Goal: Navigation & Orientation: Find specific page/section

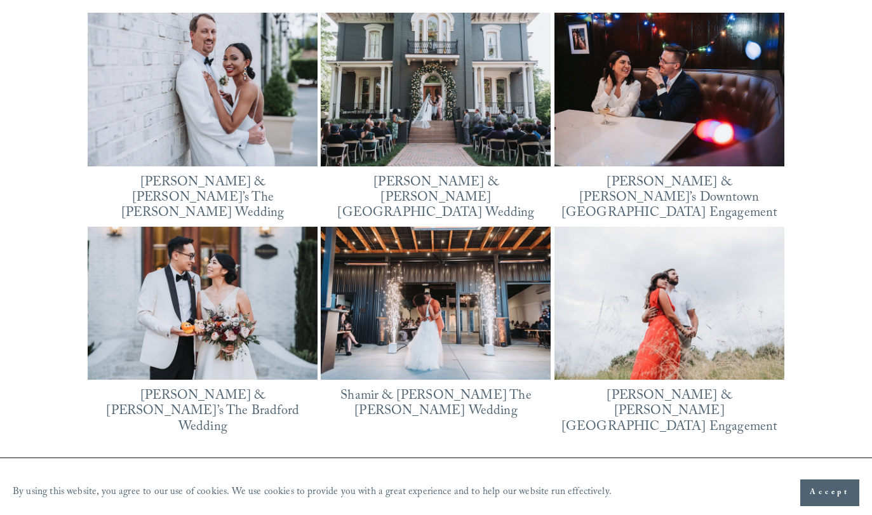
scroll to position [1685, 0]
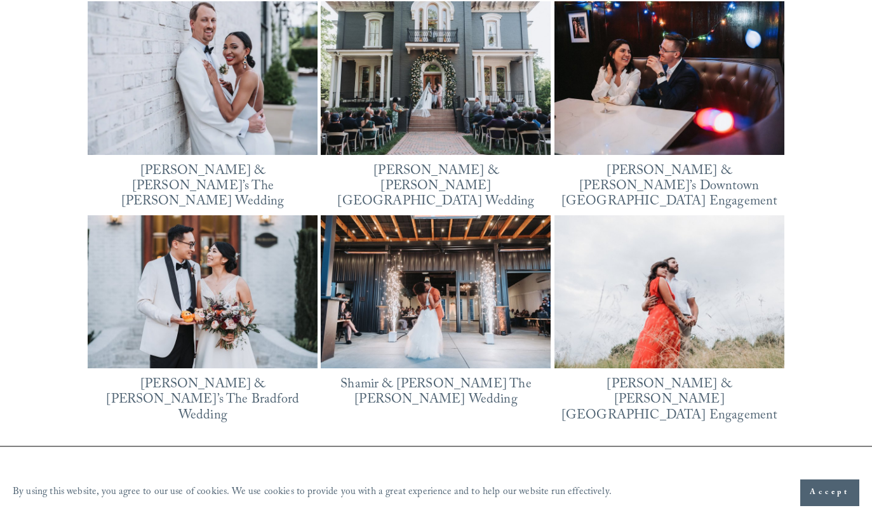
click at [229, 131] on img at bounding box center [203, 78] width 230 height 173
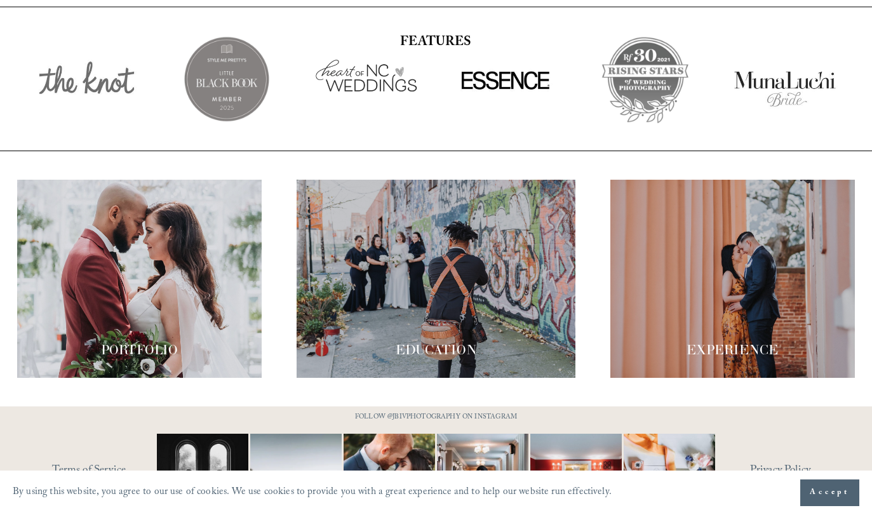
scroll to position [2133, 0]
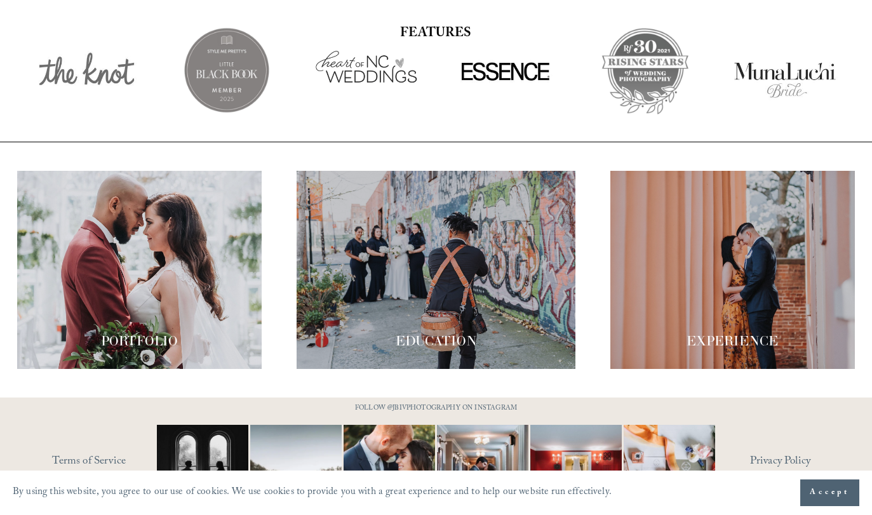
click at [134, 320] on div at bounding box center [139, 270] width 244 height 198
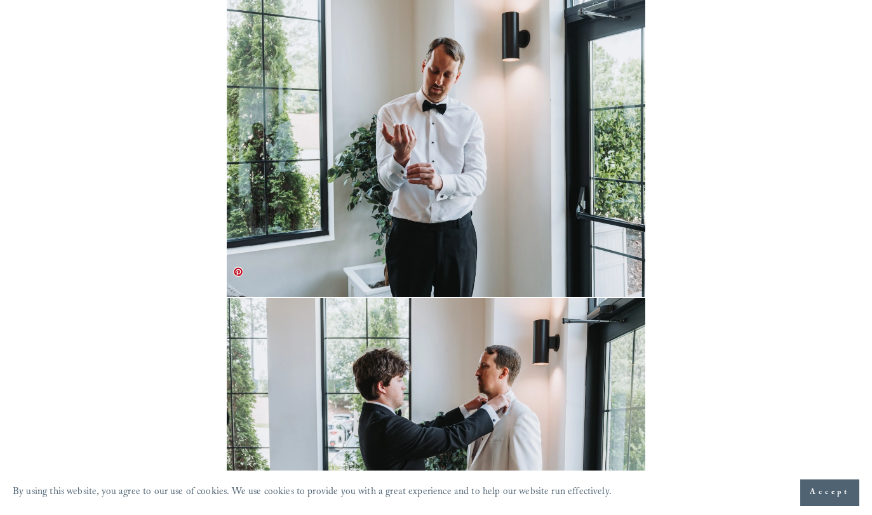
scroll to position [1537, 0]
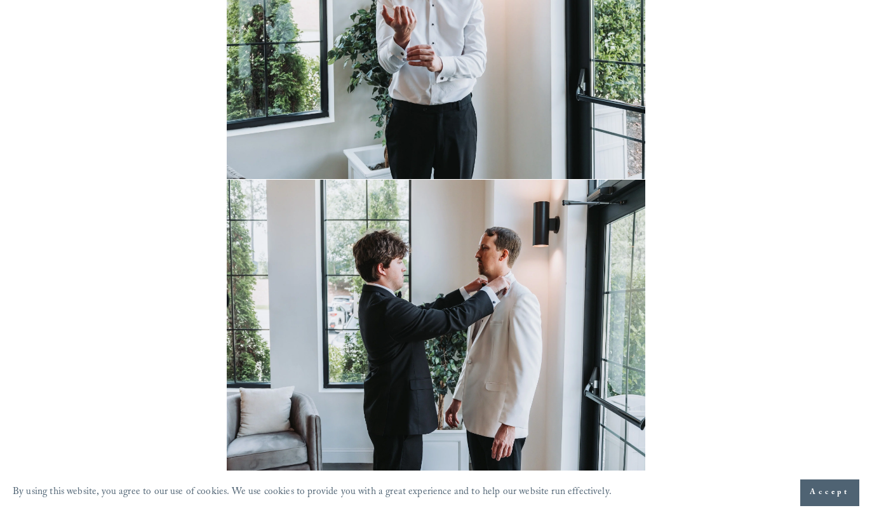
click at [831, 492] on span "Accept" at bounding box center [830, 492] width 40 height 13
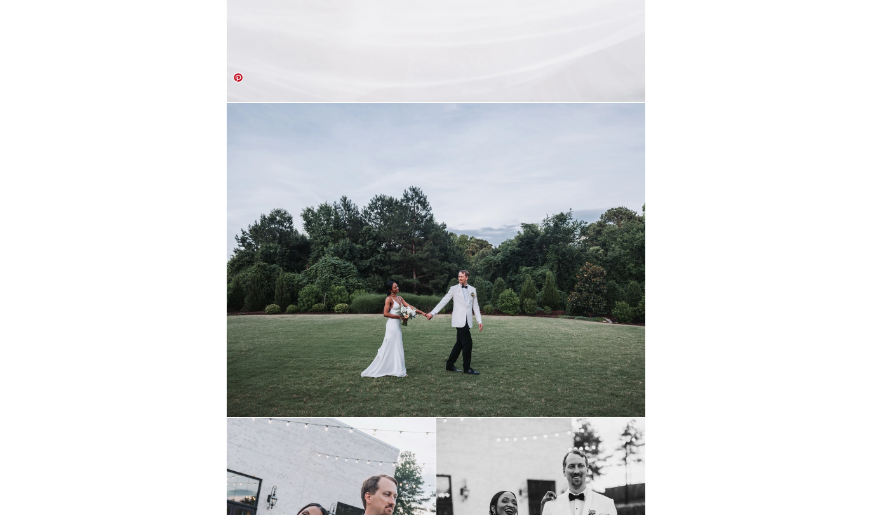
scroll to position [13676, 0]
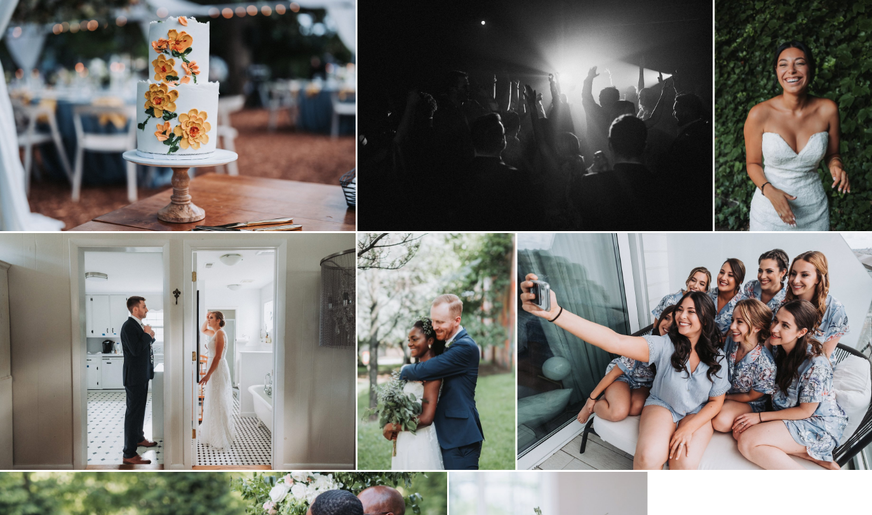
scroll to position [359, 0]
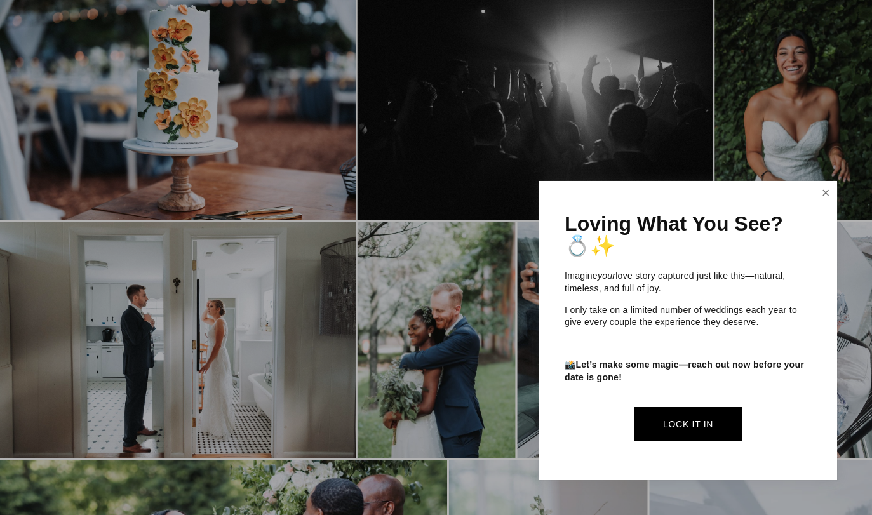
click at [827, 193] on link "Close" at bounding box center [825, 193] width 19 height 20
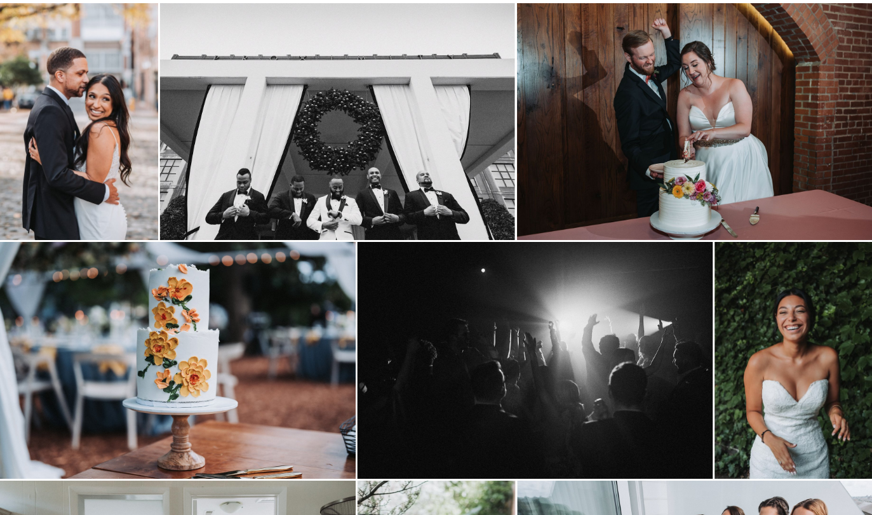
scroll to position [0, 0]
